Goal: Transaction & Acquisition: Purchase product/service

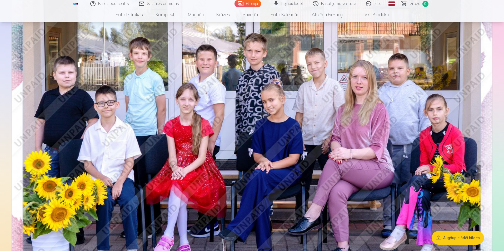
scroll to position [105, 0]
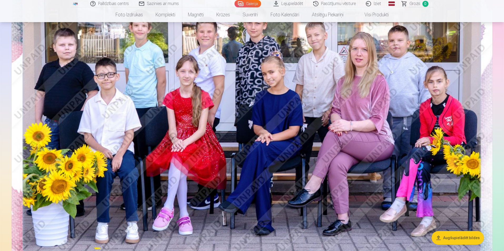
click at [462, 235] on button "Augšupielādēt bildes" at bounding box center [458, 238] width 52 height 14
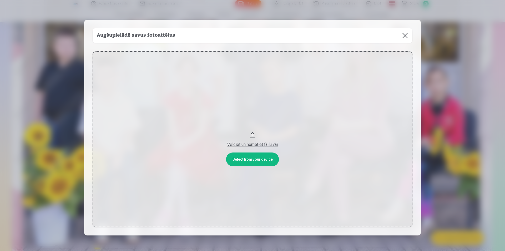
drag, startPoint x: 254, startPoint y: 133, endPoint x: 270, endPoint y: 57, distance: 78.4
click at [270, 57] on button "Velciet un nometiet failu vai" at bounding box center [253, 139] width 320 height 176
click at [253, 133] on button "Velciet un nometiet failu vai" at bounding box center [253, 139] width 320 height 176
click at [404, 34] on button at bounding box center [405, 35] width 15 height 15
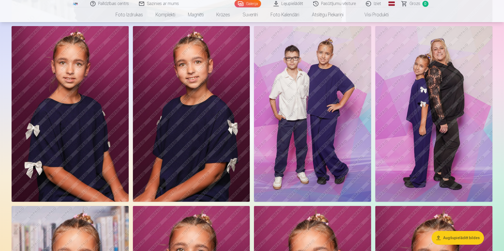
scroll to position [553, 0]
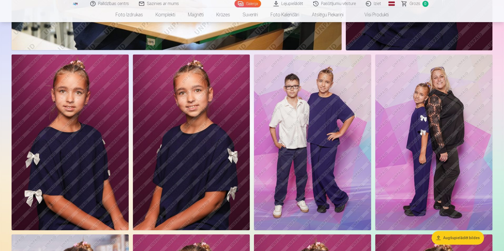
click at [462, 117] on img at bounding box center [433, 142] width 117 height 176
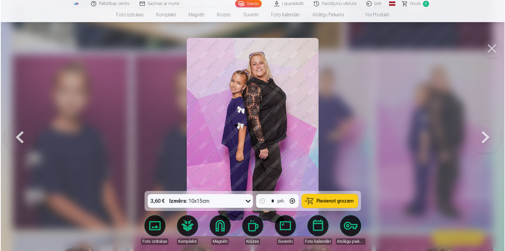
scroll to position [553, 0]
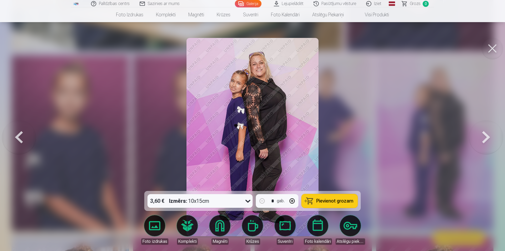
click at [491, 48] on button at bounding box center [492, 48] width 21 height 21
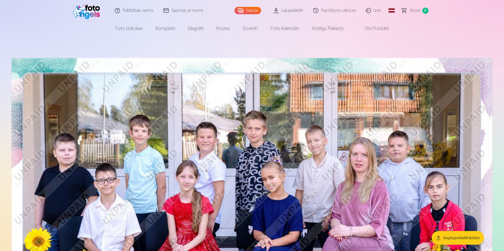
click at [292, 8] on link "Lejupielādēt" at bounding box center [289, 10] width 40 height 21
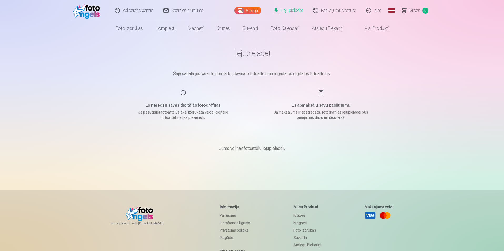
click at [183, 93] on div "Es neredzu savas digitālās fotogrāfijas Ja pasūtīsiet fotoattēlus tikai izdrukā…" at bounding box center [183, 104] width 125 height 31
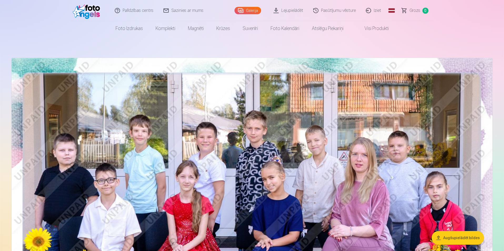
click at [242, 133] on img at bounding box center [252, 218] width 481 height 321
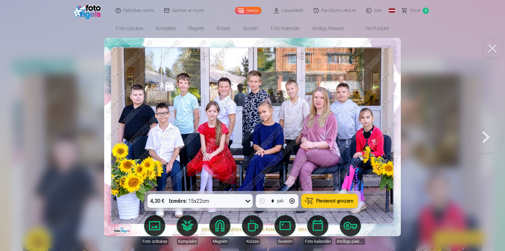
click at [248, 201] on icon at bounding box center [248, 201] width 8 height 8
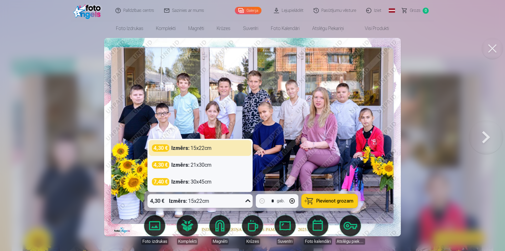
click at [248, 201] on icon at bounding box center [248, 201] width 8 height 8
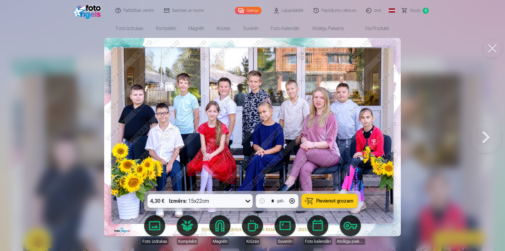
click at [244, 200] on icon at bounding box center [248, 201] width 8 height 8
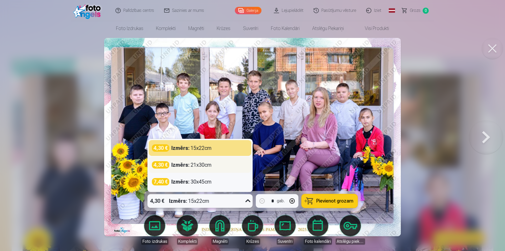
click at [213, 164] on div "4,30 € Izmērs : 21x30cm" at bounding box center [200, 164] width 96 height 7
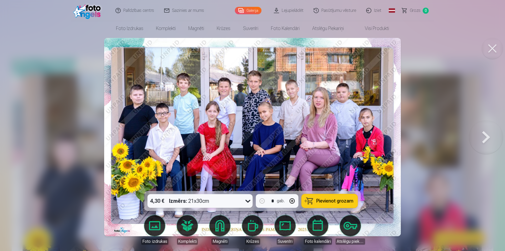
click at [333, 197] on button "Pievienot grozam" at bounding box center [330, 201] width 56 height 14
click at [484, 133] on button at bounding box center [486, 136] width 34 height 97
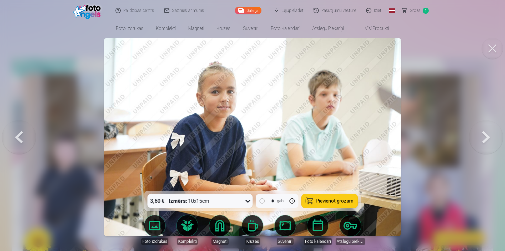
click at [249, 201] on icon at bounding box center [248, 201] width 8 height 8
click at [485, 134] on button at bounding box center [486, 136] width 34 height 97
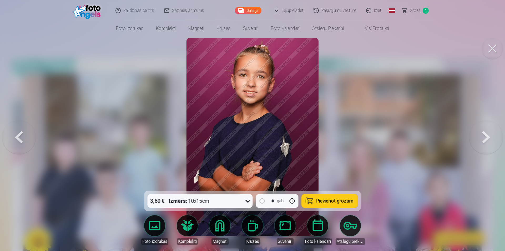
click at [485, 135] on button at bounding box center [486, 136] width 34 height 97
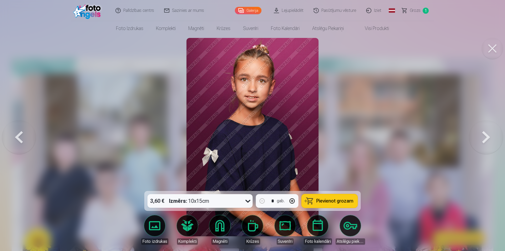
click at [485, 135] on button at bounding box center [486, 136] width 34 height 97
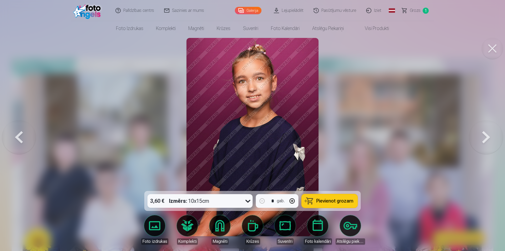
click at [485, 135] on button at bounding box center [486, 136] width 34 height 97
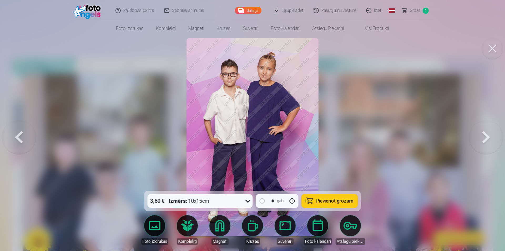
click at [249, 200] on icon at bounding box center [248, 201] width 8 height 8
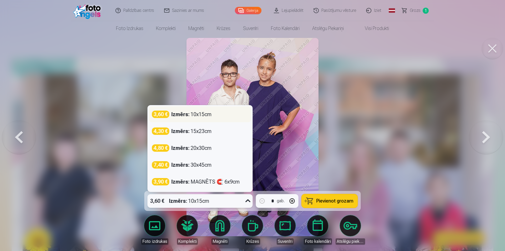
click at [211, 113] on div "Izmērs : 10x15cm" at bounding box center [192, 114] width 40 height 7
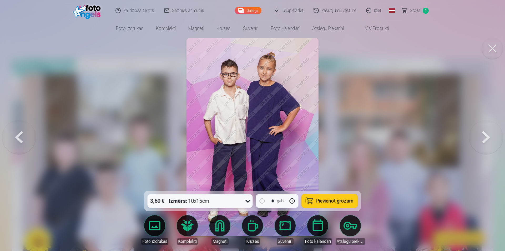
click at [341, 198] on span "Pievienot grozam" at bounding box center [335, 200] width 37 height 5
click at [487, 134] on button at bounding box center [486, 136] width 34 height 97
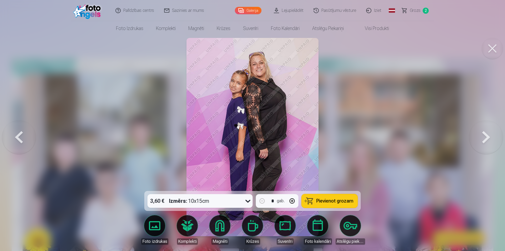
click at [249, 201] on icon at bounding box center [248, 201] width 8 height 8
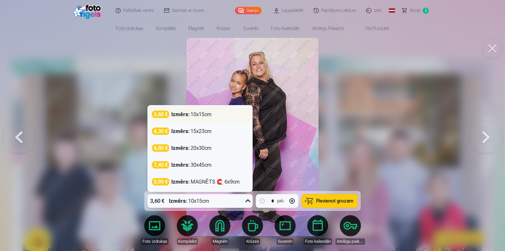
click at [225, 114] on div "3,60 € Izmērs : 10x15cm" at bounding box center [200, 114] width 96 height 7
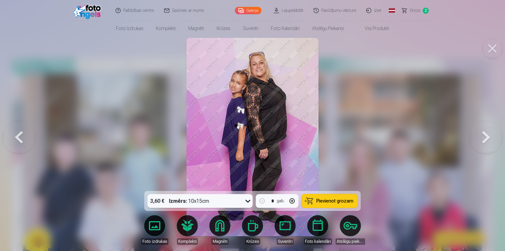
click at [337, 199] on span "Pievienot grozam" at bounding box center [335, 200] width 37 height 5
click at [482, 133] on button at bounding box center [486, 136] width 34 height 97
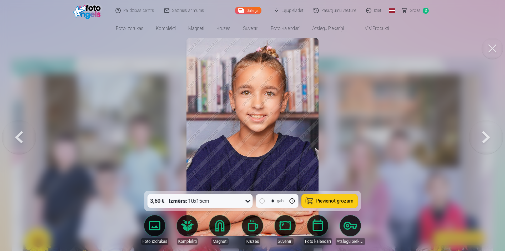
click at [483, 134] on button at bounding box center [486, 136] width 34 height 97
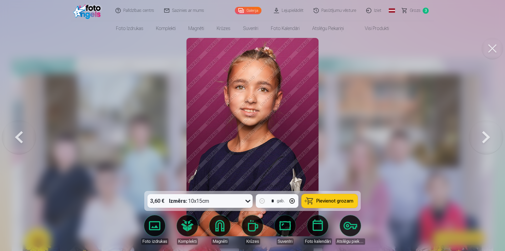
click at [483, 134] on button at bounding box center [486, 136] width 34 height 97
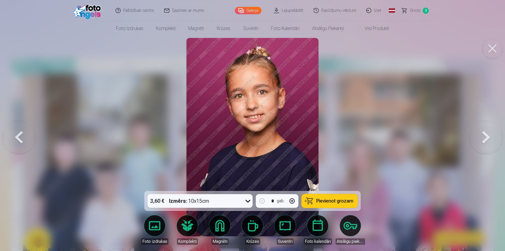
click at [483, 134] on button at bounding box center [486, 136] width 34 height 97
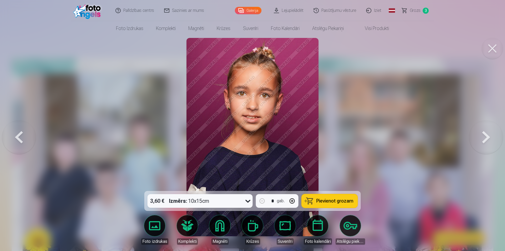
click at [483, 134] on button at bounding box center [486, 136] width 34 height 97
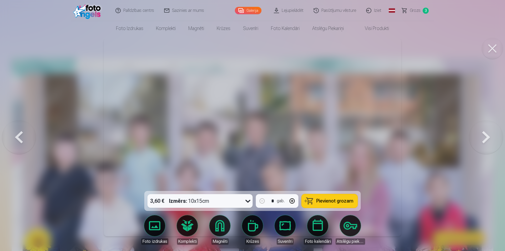
click at [483, 134] on button at bounding box center [486, 136] width 34 height 97
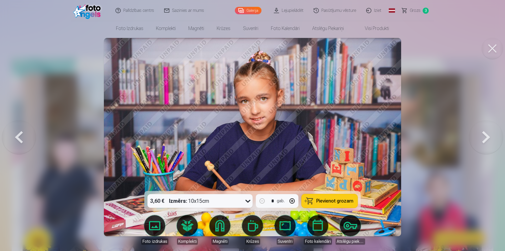
click at [483, 134] on button at bounding box center [486, 136] width 34 height 97
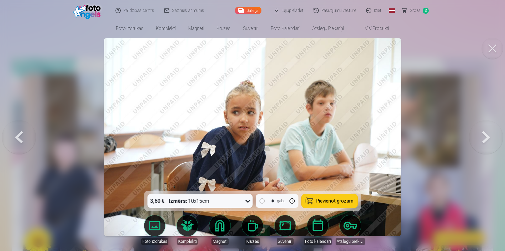
click at [483, 134] on button at bounding box center [486, 136] width 34 height 97
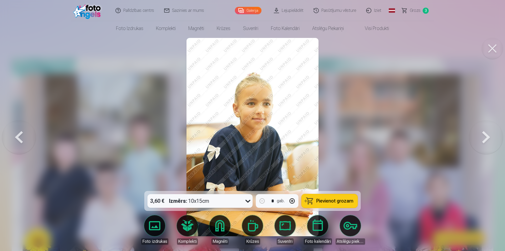
click at [336, 200] on span "Pievienot grozam" at bounding box center [335, 200] width 37 height 5
click at [481, 136] on button at bounding box center [486, 136] width 34 height 97
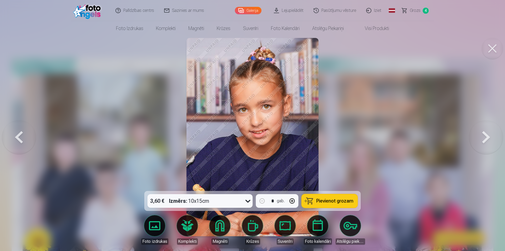
click at [481, 136] on button at bounding box center [486, 136] width 34 height 97
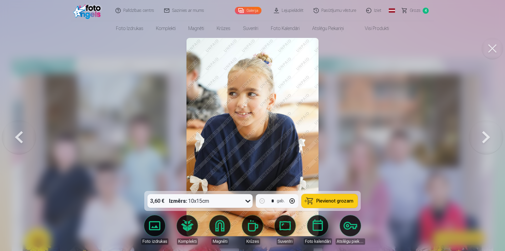
click at [481, 136] on button at bounding box center [486, 136] width 34 height 97
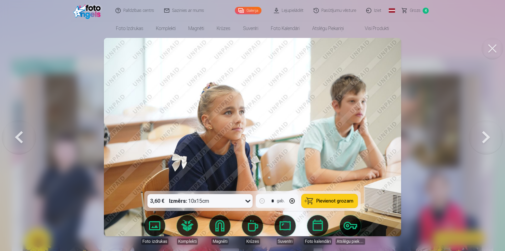
click at [481, 136] on button at bounding box center [486, 136] width 34 height 97
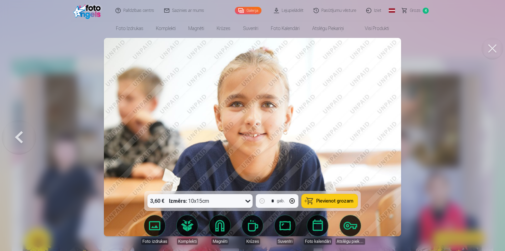
click at [481, 136] on div at bounding box center [252, 125] width 505 height 251
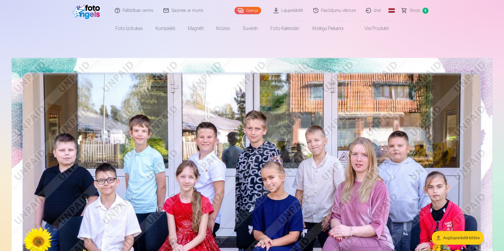
click at [481, 136] on img at bounding box center [252, 218] width 481 height 321
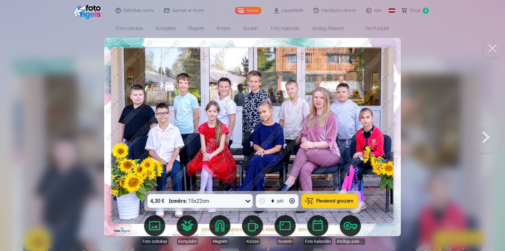
click at [481, 136] on button at bounding box center [486, 136] width 34 height 97
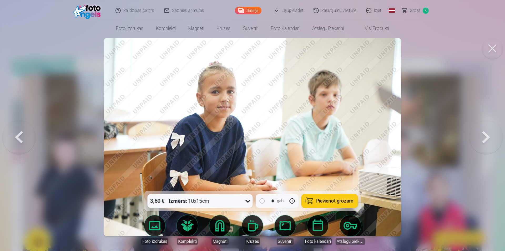
click at [481, 136] on button at bounding box center [486, 136] width 34 height 97
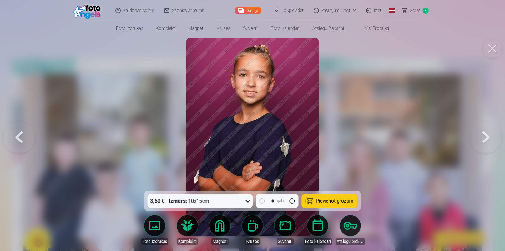
click at [481, 136] on button at bounding box center [486, 136] width 34 height 97
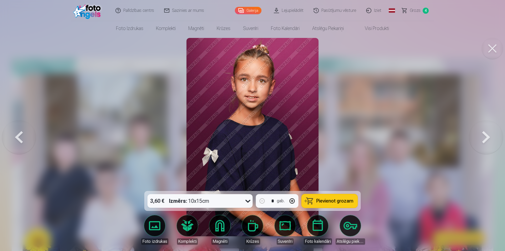
click at [481, 136] on button at bounding box center [486, 136] width 34 height 97
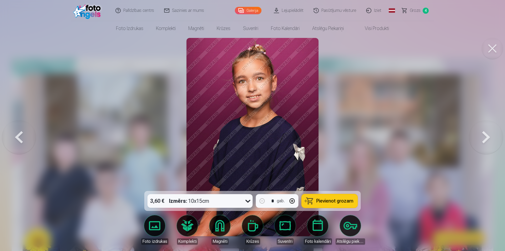
click at [247, 200] on icon at bounding box center [248, 201] width 8 height 8
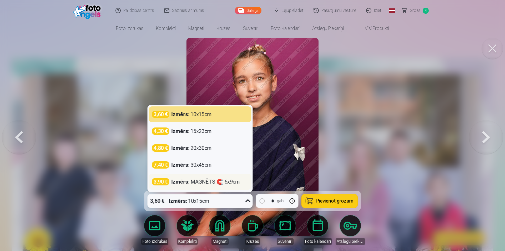
click at [203, 181] on div "Izmērs : MAGNĒTS 🧲 6x9cm" at bounding box center [206, 181] width 68 height 7
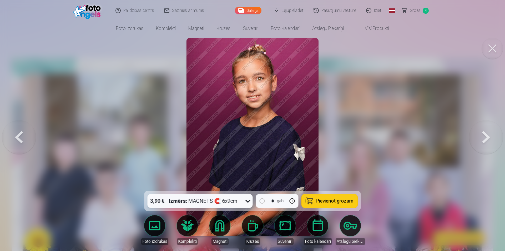
click at [339, 199] on span "Pievienot grozam" at bounding box center [335, 200] width 37 height 5
click at [365, 120] on div at bounding box center [252, 125] width 505 height 251
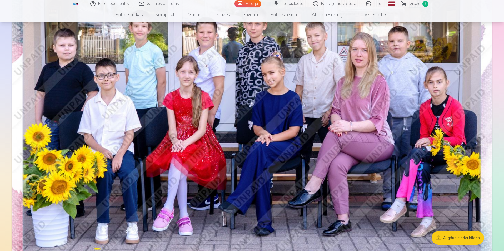
scroll to position [105, 0]
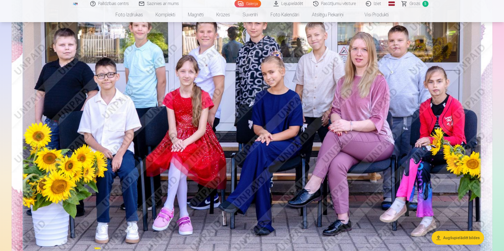
click at [364, 149] on img at bounding box center [252, 113] width 481 height 321
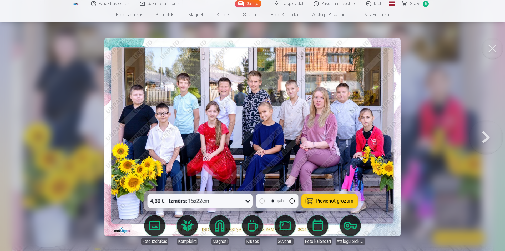
click at [483, 133] on button at bounding box center [486, 136] width 34 height 97
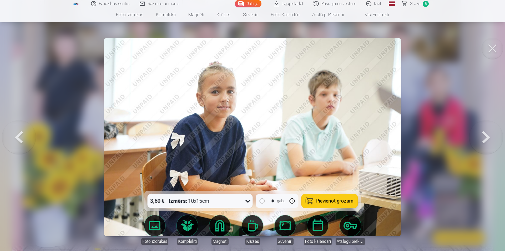
click at [483, 133] on button at bounding box center [486, 136] width 34 height 97
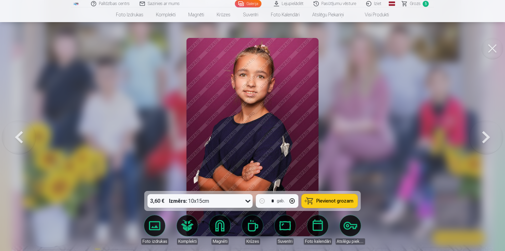
click at [483, 133] on button at bounding box center [486, 136] width 34 height 97
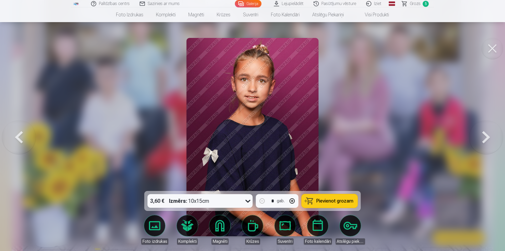
click at [483, 133] on button at bounding box center [486, 136] width 34 height 97
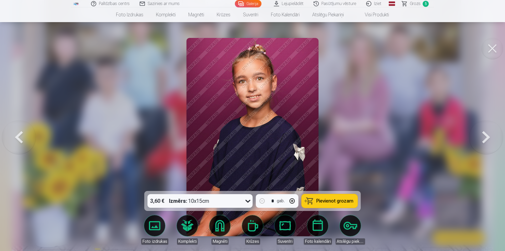
click at [483, 133] on button at bounding box center [486, 136] width 34 height 97
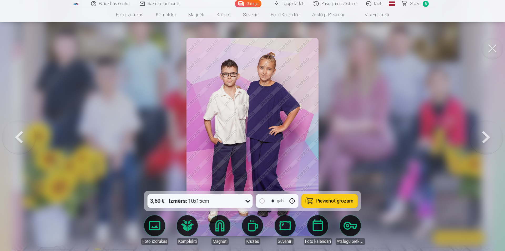
click at [483, 133] on button at bounding box center [486, 136] width 34 height 97
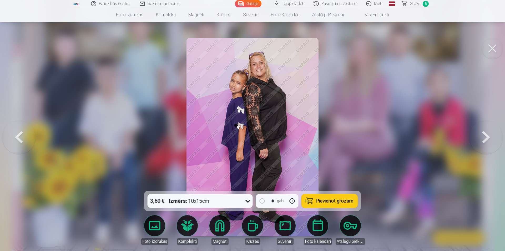
click at [483, 133] on button at bounding box center [486, 136] width 34 height 97
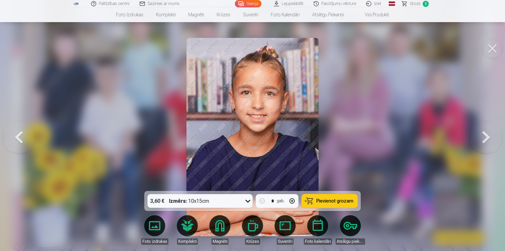
click at [483, 133] on button at bounding box center [486, 136] width 34 height 97
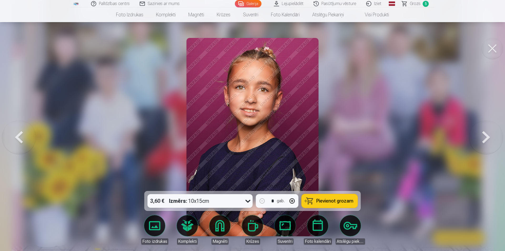
click at [483, 133] on button at bounding box center [486, 136] width 34 height 97
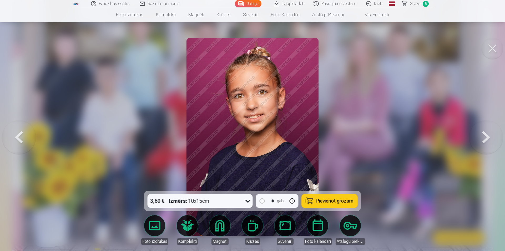
click at [483, 133] on button at bounding box center [486, 136] width 34 height 97
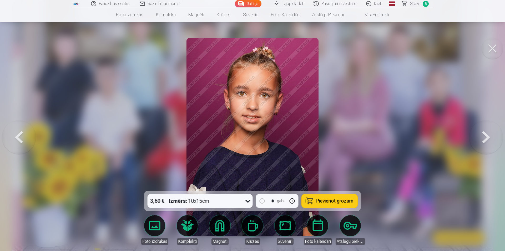
click at [483, 133] on button at bounding box center [486, 136] width 34 height 97
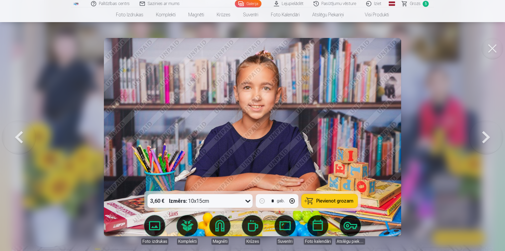
click at [483, 133] on button at bounding box center [486, 136] width 34 height 97
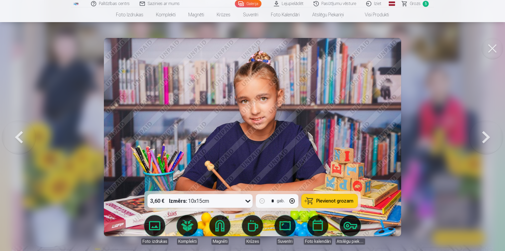
click at [486, 138] on button at bounding box center [486, 136] width 34 height 97
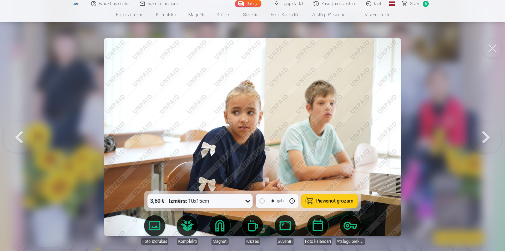
click at [486, 138] on button at bounding box center [486, 136] width 34 height 97
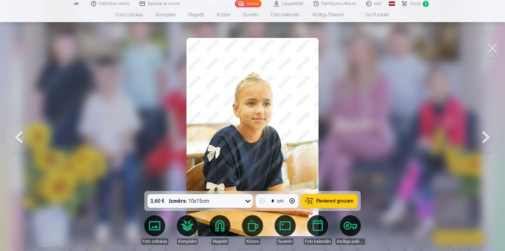
click at [486, 138] on button at bounding box center [486, 136] width 34 height 97
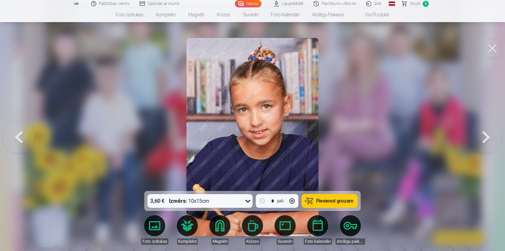
click at [486, 138] on button at bounding box center [486, 136] width 34 height 97
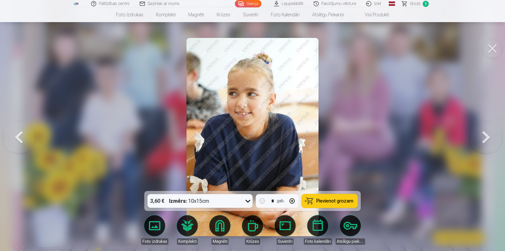
click at [486, 138] on button at bounding box center [486, 136] width 34 height 97
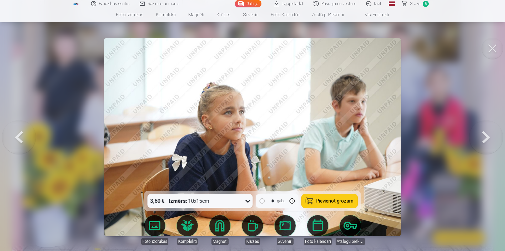
click at [486, 138] on button at bounding box center [486, 136] width 34 height 97
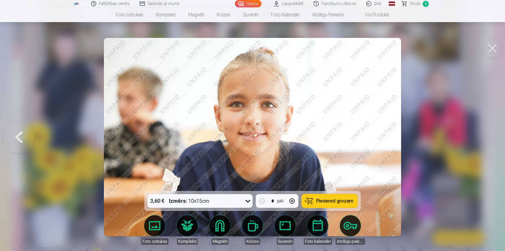
click at [486, 138] on div at bounding box center [252, 125] width 505 height 251
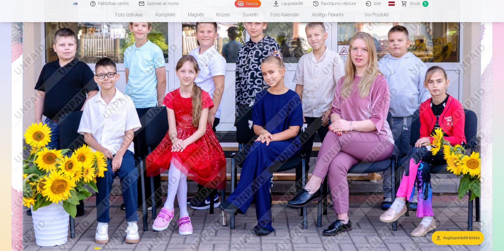
click at [416, 2] on span "Grozs" at bounding box center [414, 4] width 11 height 6
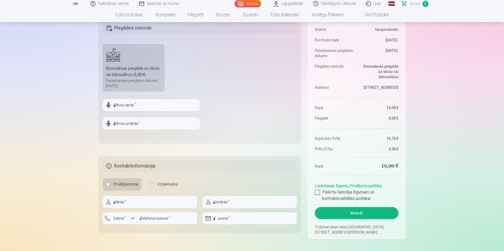
scroll to position [184, 0]
click at [126, 105] on input "text" at bounding box center [151, 105] width 97 height 12
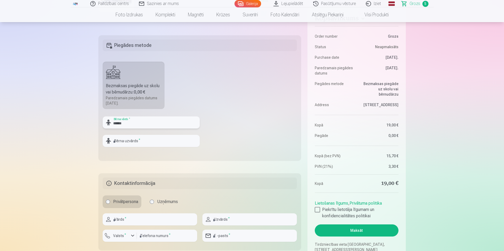
scroll to position [158, 0]
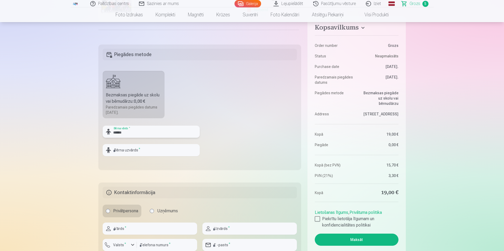
type input "*****"
click at [125, 151] on input "text" at bounding box center [151, 150] width 97 height 12
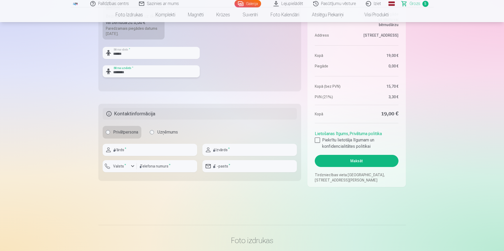
scroll to position [237, 0]
type input "********"
click at [131, 151] on input "text" at bounding box center [150, 149] width 94 height 12
type input "*****"
click at [229, 151] on input "text" at bounding box center [249, 149] width 94 height 12
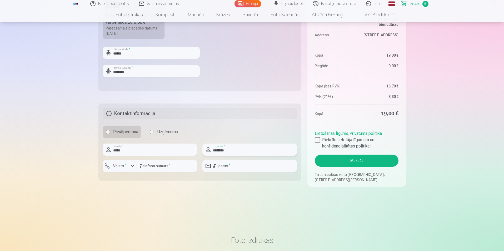
type input "********"
click at [132, 165] on div "button" at bounding box center [132, 166] width 6 height 6
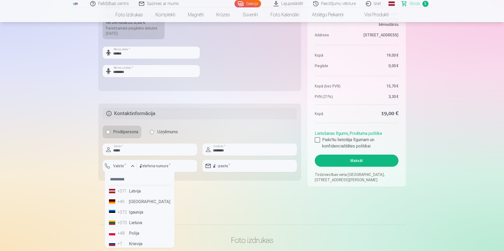
click at [133, 192] on li "+371 Latvija" at bounding box center [140, 191] width 66 height 11
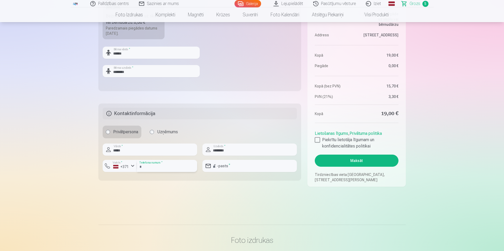
click at [173, 168] on input "number" at bounding box center [167, 166] width 60 height 12
type input "********"
click at [237, 168] on input "email" at bounding box center [249, 166] width 94 height 12
type input "**********"
click at [376, 2] on link "Iziet" at bounding box center [373, 3] width 25 height 7
